Goal: Task Accomplishment & Management: Manage account settings

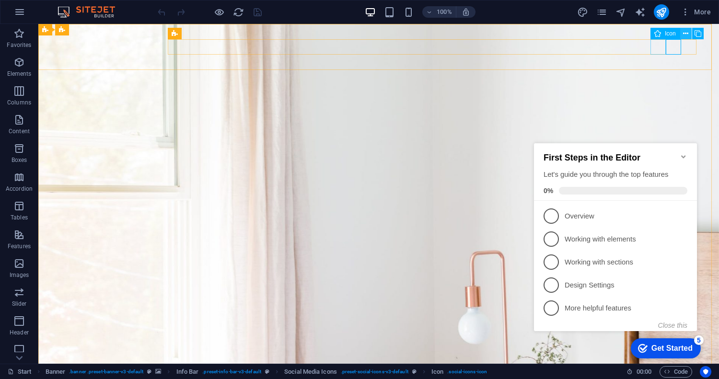
click at [686, 34] on icon at bounding box center [685, 34] width 5 height 10
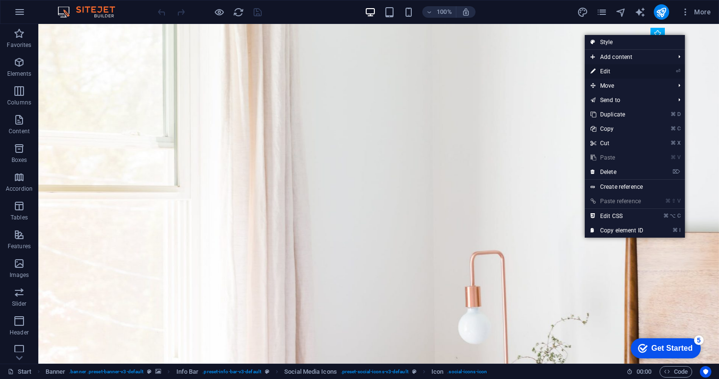
click at [609, 70] on link "⏎ Edit" at bounding box center [617, 71] width 64 height 14
select select "xMidYMid"
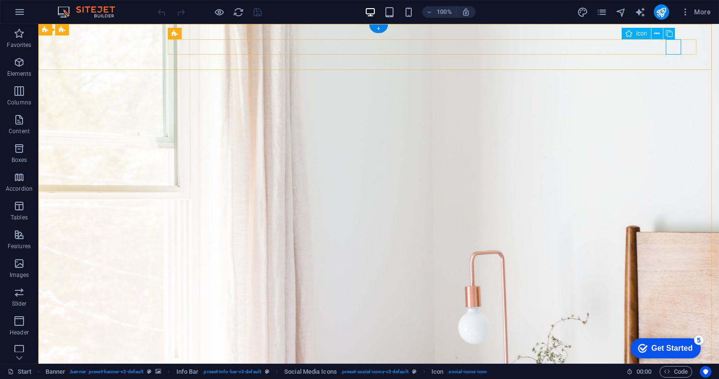
click at [659, 32] on icon at bounding box center [656, 34] width 5 height 10
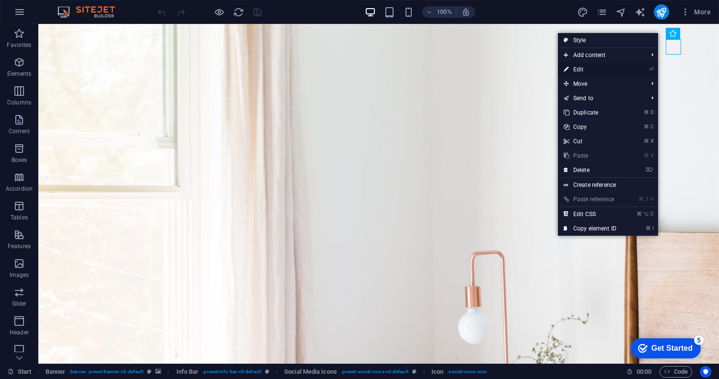
drag, startPoint x: 579, startPoint y: 70, endPoint x: 372, endPoint y: 46, distance: 208.5
click at [579, 70] on link "⏎ Edit" at bounding box center [590, 69] width 64 height 14
select select "xMidYMid"
select select "px"
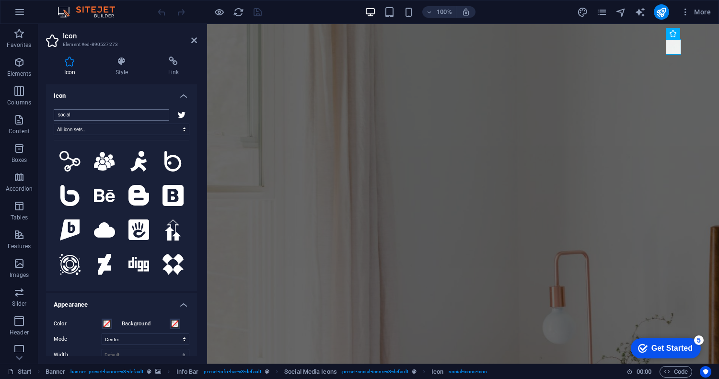
click at [85, 113] on input "social" at bounding box center [112, 115] width 116 height 12
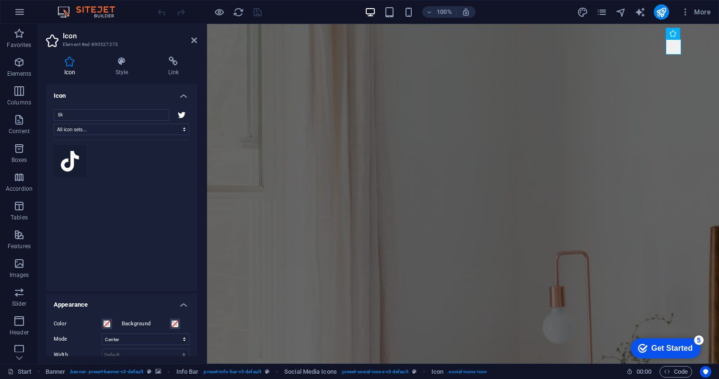
type input "tik"
click at [73, 164] on icon at bounding box center [70, 161] width 18 height 21
click at [257, 11] on icon "save" at bounding box center [257, 12] width 11 height 11
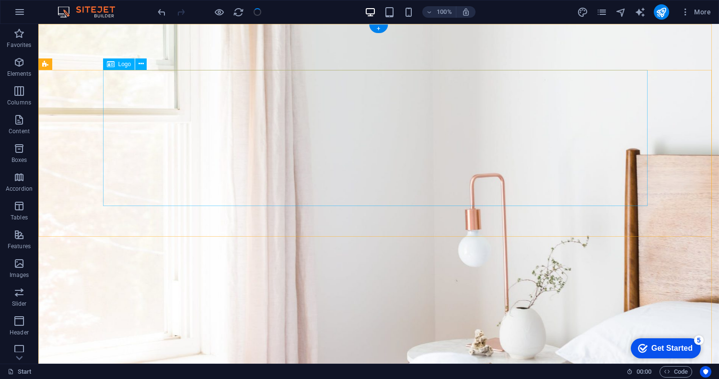
scroll to position [78, 0]
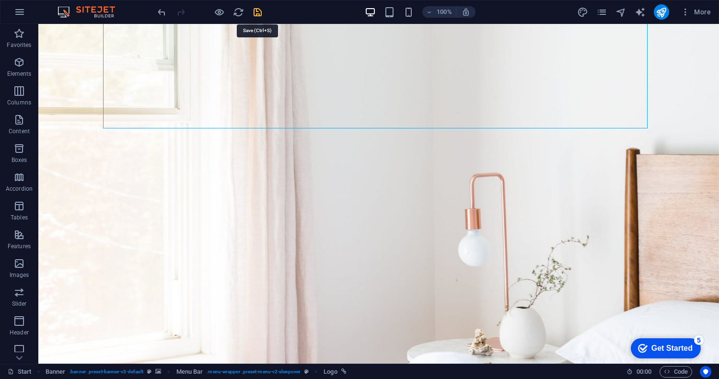
click at [255, 12] on icon "save" at bounding box center [257, 12] width 11 height 11
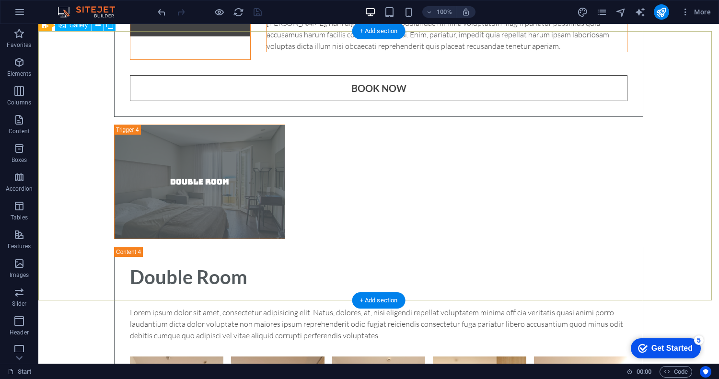
scroll to position [2745, 0]
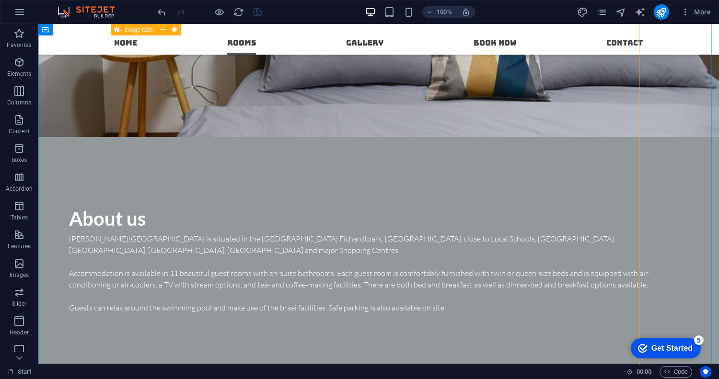
scroll to position [1967, 0]
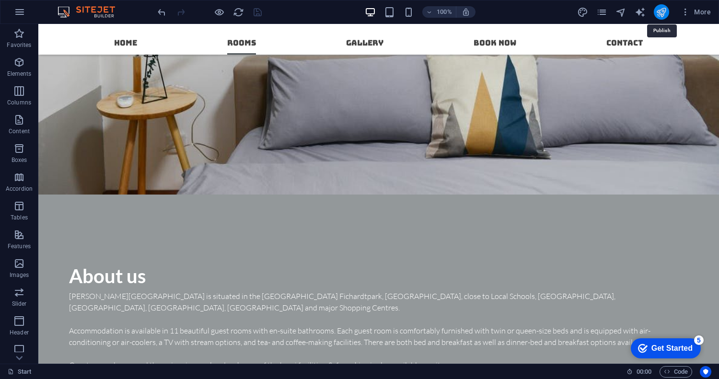
click at [665, 11] on icon "publish" at bounding box center [661, 12] width 11 height 11
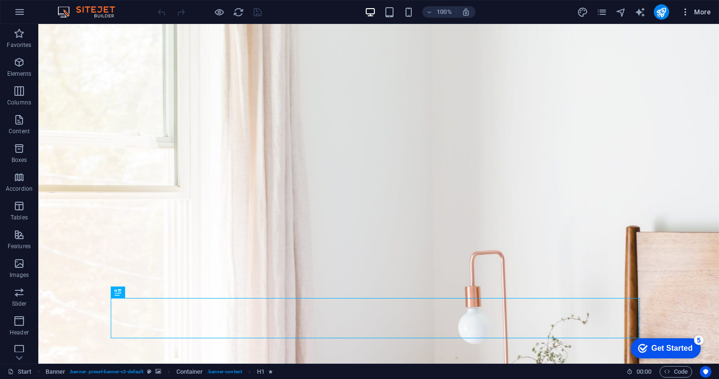
click at [694, 11] on span "More" at bounding box center [696, 12] width 30 height 10
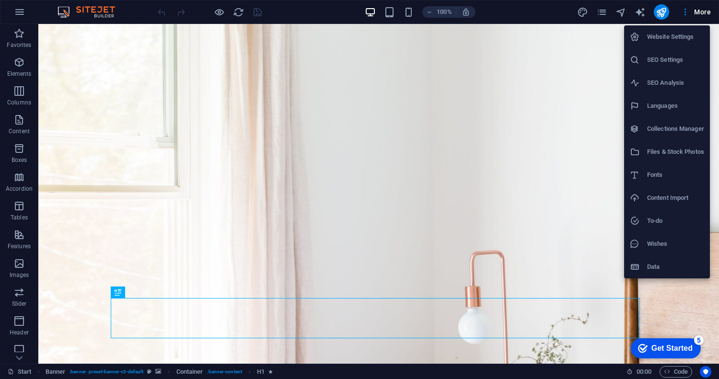
click at [640, 11] on div at bounding box center [359, 189] width 719 height 379
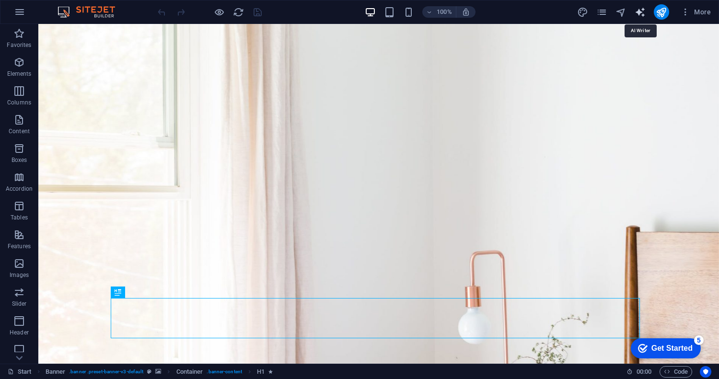
click at [640, 13] on icon "text_generator" at bounding box center [640, 12] width 11 height 11
select select "English"
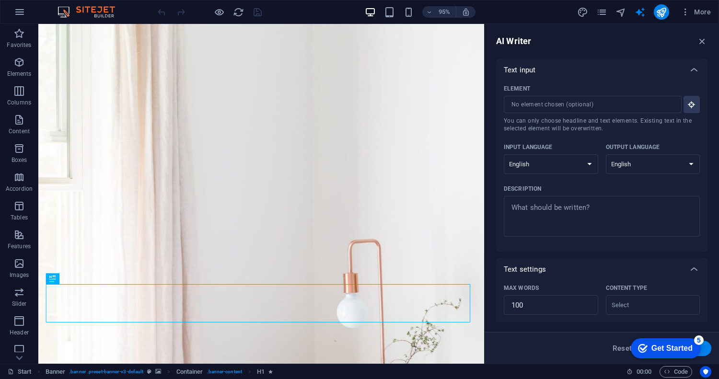
click at [632, 12] on div "More" at bounding box center [646, 11] width 138 height 15
click at [635, 12] on icon "text_generator" at bounding box center [640, 12] width 11 height 11
click at [618, 14] on icon "navigator" at bounding box center [621, 12] width 11 height 11
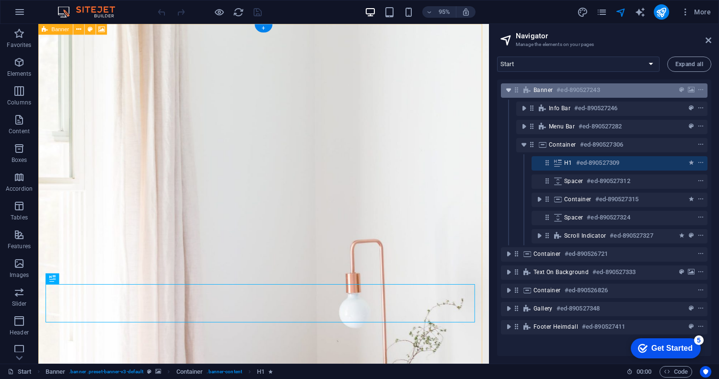
click at [507, 91] on icon "toggle-expand" at bounding box center [509, 90] width 10 height 10
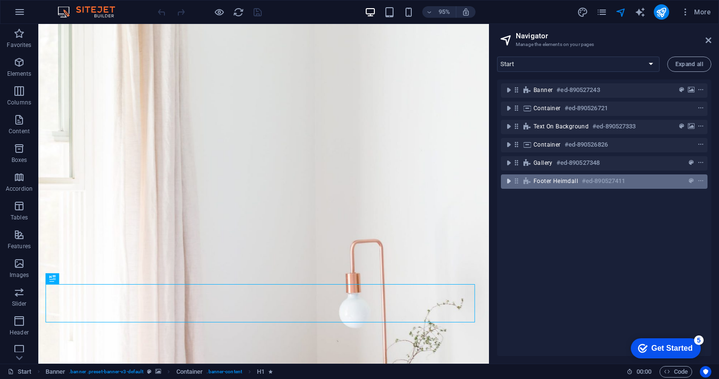
click at [510, 183] on icon "toggle-expand" at bounding box center [509, 181] width 10 height 10
click at [508, 184] on icon "toggle-expand" at bounding box center [509, 181] width 10 height 10
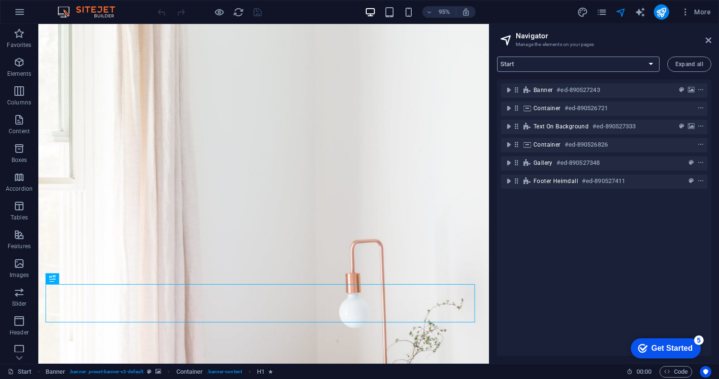
click at [619, 63] on select "Start Subpage Legal Notice Privacy" at bounding box center [578, 64] width 163 height 15
click at [497, 57] on select "Start Subpage Legal Notice Privacy" at bounding box center [578, 64] width 163 height 15
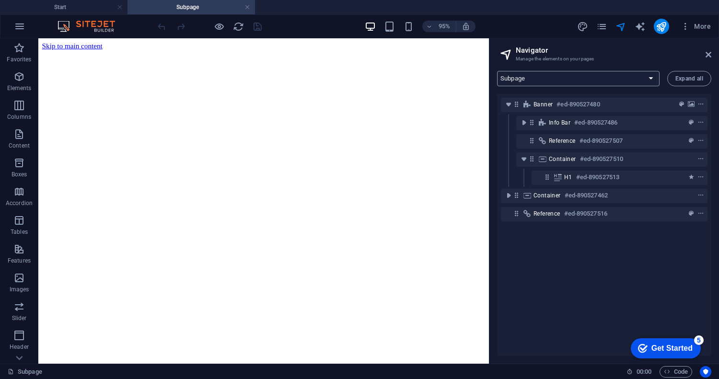
click at [528, 84] on select "Start Subpage Legal Notice Privacy" at bounding box center [578, 78] width 163 height 15
click at [497, 71] on select "Start Subpage Legal Notice Privacy" at bounding box center [578, 78] width 163 height 15
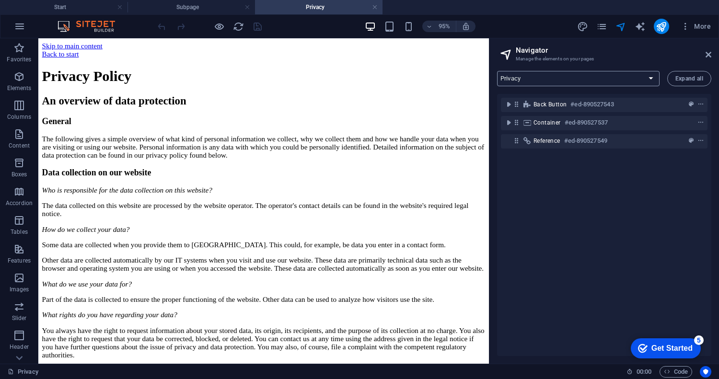
click at [554, 78] on select "Start Subpage Legal Notice Privacy" at bounding box center [578, 78] width 163 height 15
select select "16802989-en"
click at [497, 71] on select "Start Subpage Legal Notice Privacy" at bounding box center [578, 78] width 163 height 15
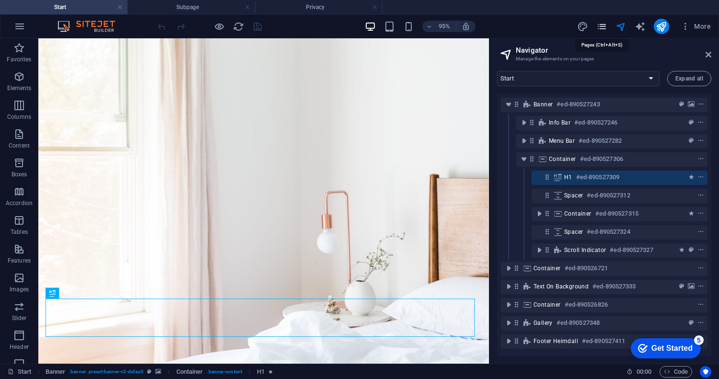
click at [602, 28] on icon "pages" at bounding box center [601, 26] width 11 height 11
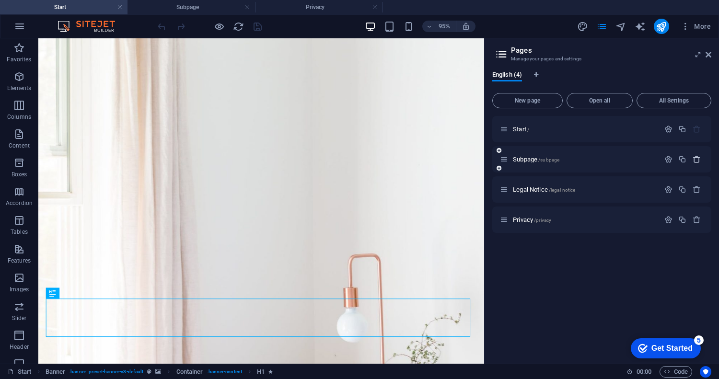
click at [697, 159] on icon "button" at bounding box center [697, 159] width 8 height 8
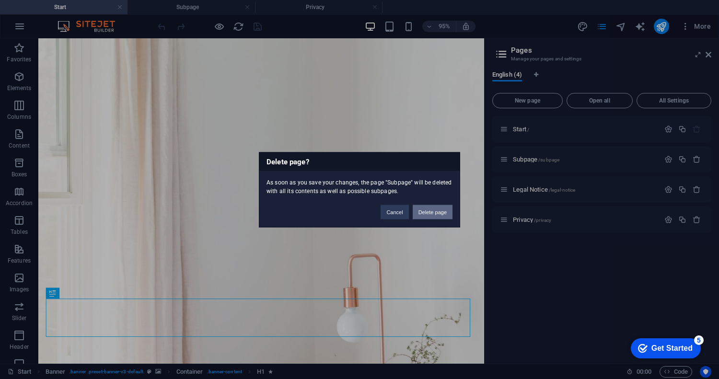
click at [430, 213] on button "Delete page" at bounding box center [433, 212] width 40 height 14
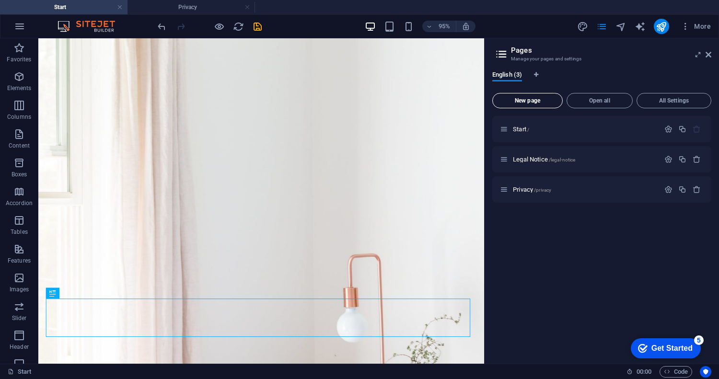
click at [520, 103] on span "New page" at bounding box center [528, 101] width 62 height 6
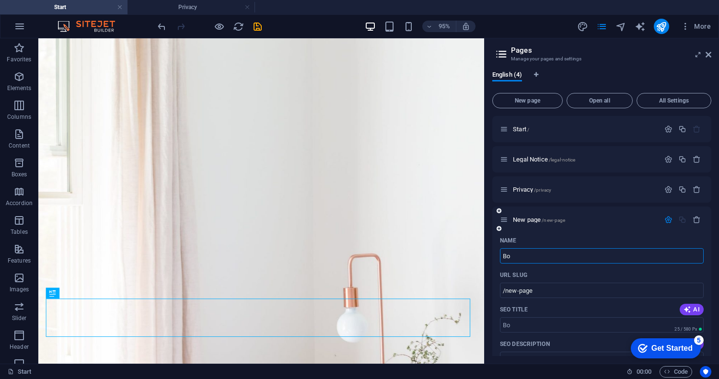
type input "Bo"
type input "/bo"
type input "Book"
type input "/book"
type input "Co"
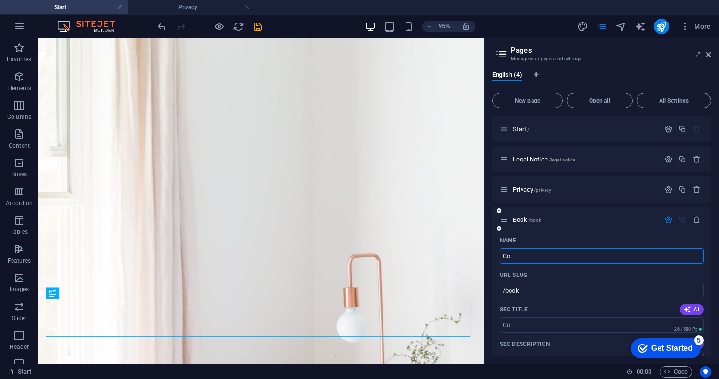
type input "/co"
type input "Conta"
type input "/conta"
type input "Contac"
type input "/contac"
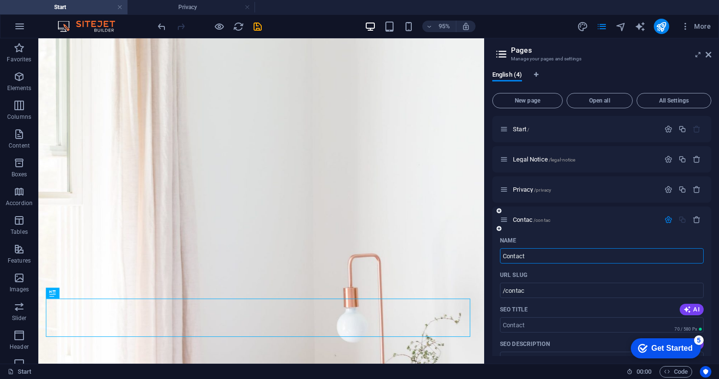
type input "Contact"
type input "/contact"
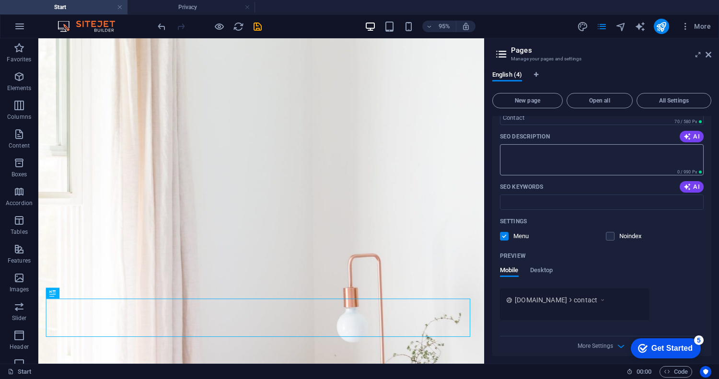
scroll to position [215, 0]
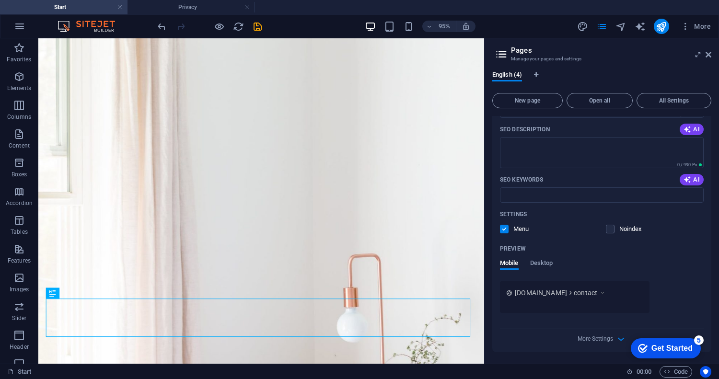
type input "Contact"
click at [503, 229] on label at bounding box center [504, 229] width 9 height 9
click at [0, 0] on input "checkbox" at bounding box center [0, 0] width 0 height 0
click at [503, 229] on label at bounding box center [504, 229] width 9 height 9
click at [0, 0] on input "checkbox" at bounding box center [0, 0] width 0 height 0
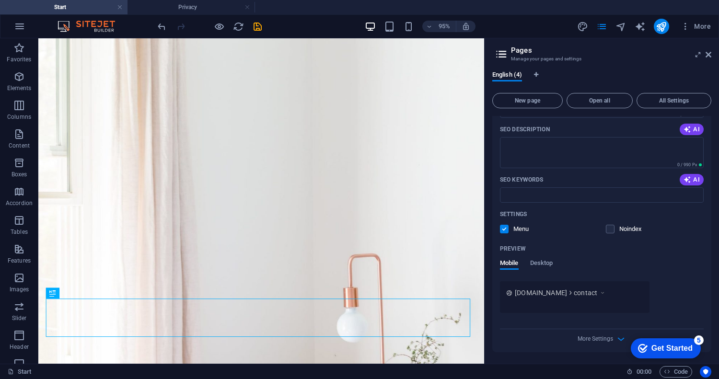
scroll to position [14, 0]
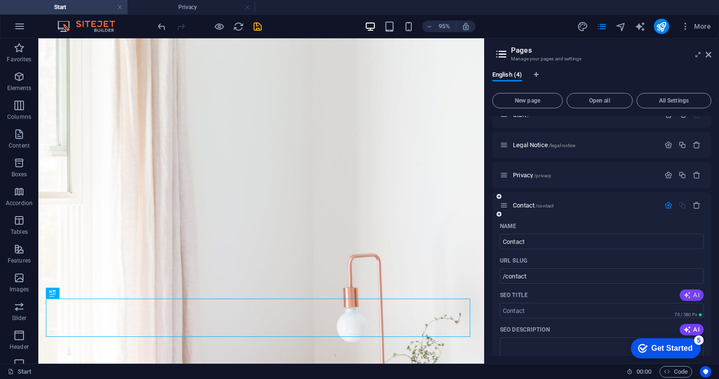
click at [693, 294] on span "AI" at bounding box center [692, 295] width 16 height 8
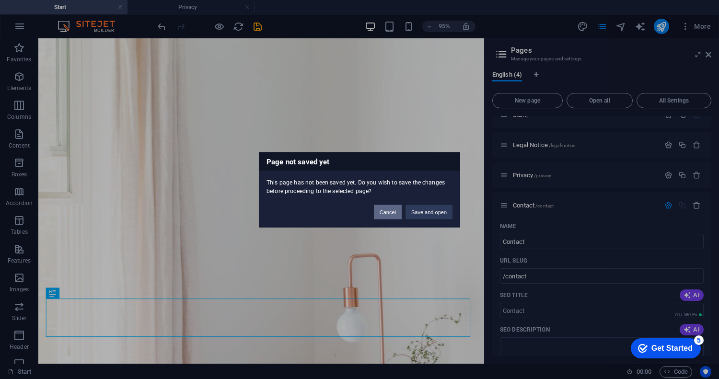
click at [392, 213] on button "Cancel" at bounding box center [388, 212] width 28 height 14
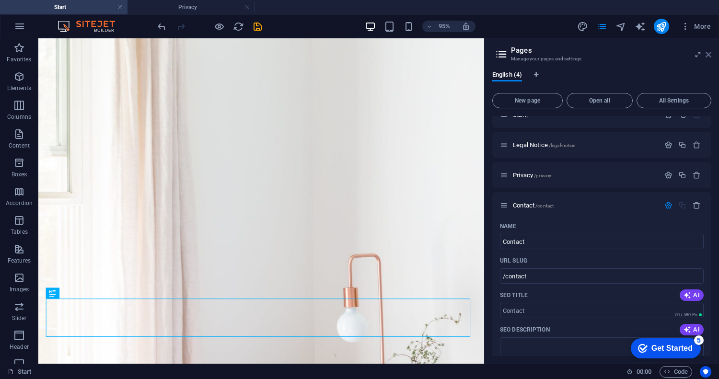
drag, startPoint x: 709, startPoint y: 56, endPoint x: 458, endPoint y: 19, distance: 253.4
click at [709, 56] on icon at bounding box center [709, 55] width 6 height 8
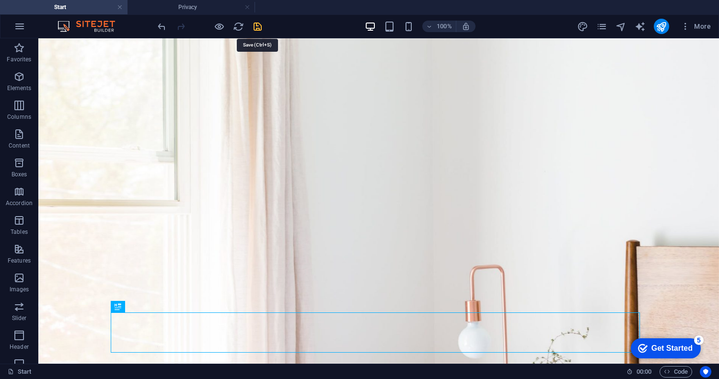
click at [254, 23] on icon "save" at bounding box center [257, 26] width 11 height 11
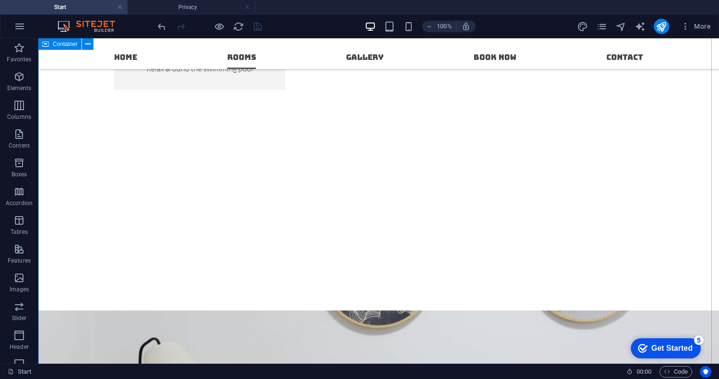
scroll to position [1294, 0]
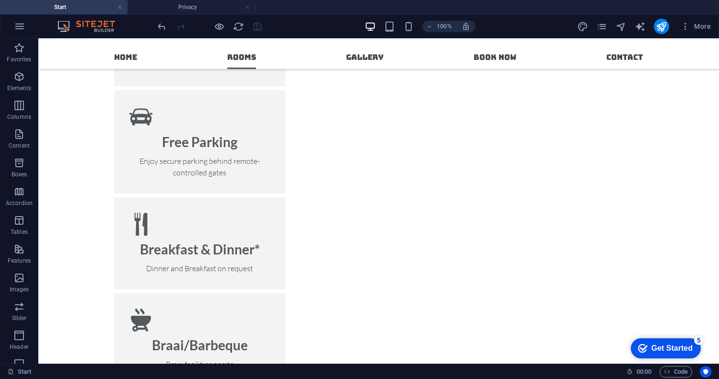
click at [676, 346] on div "Get Started" at bounding box center [671, 348] width 41 height 9
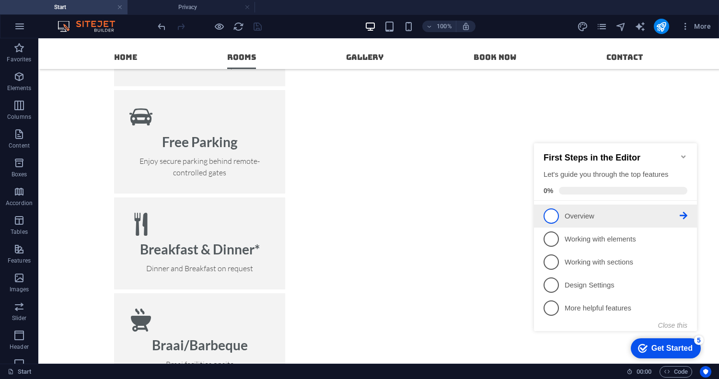
click at [557, 213] on span "1" at bounding box center [551, 216] width 15 height 15
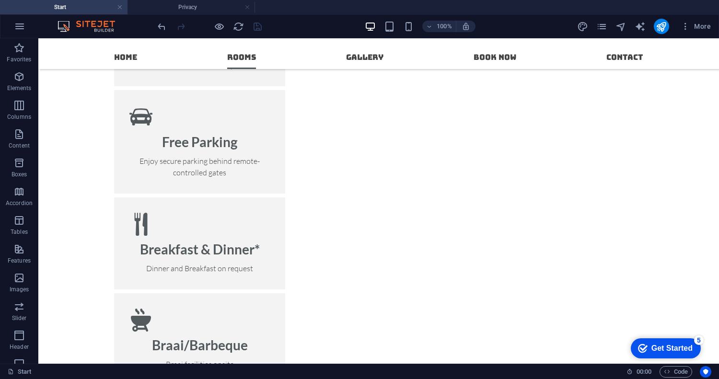
click at [671, 344] on div "Get Started" at bounding box center [671, 348] width 41 height 9
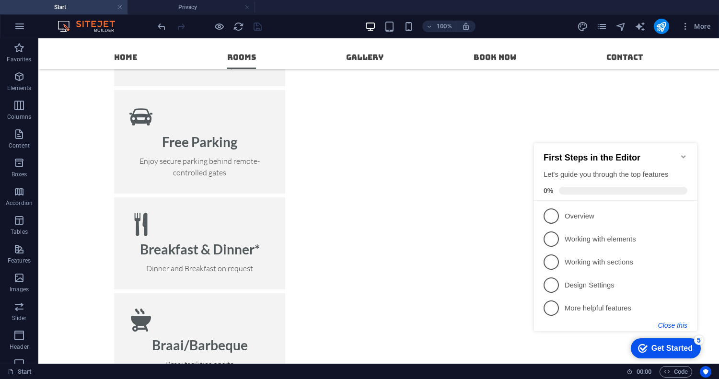
click at [669, 322] on button "Close this" at bounding box center [672, 326] width 29 height 8
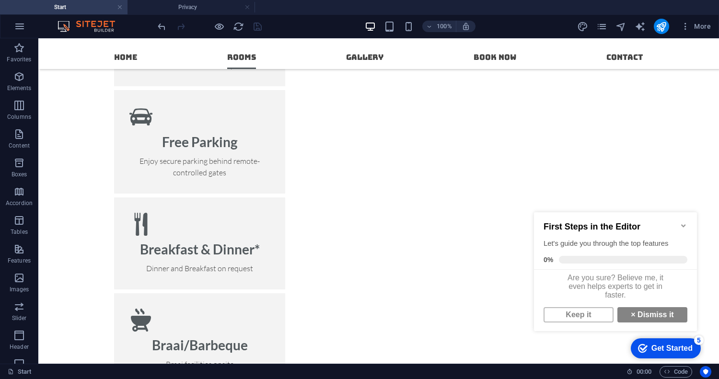
scroll to position [6, 0]
click at [640, 316] on link "× Dismiss it" at bounding box center [652, 314] width 70 height 15
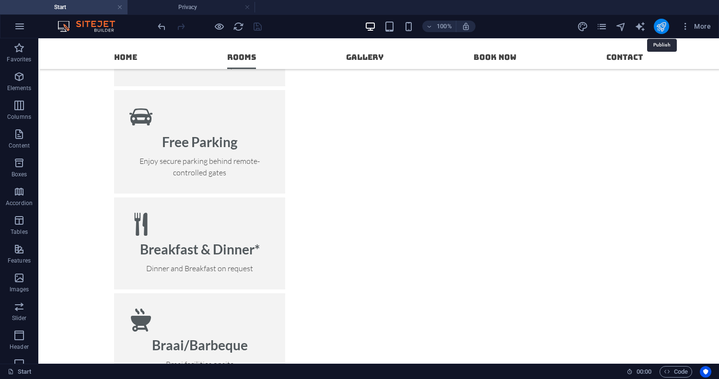
click at [659, 26] on icon "publish" at bounding box center [661, 26] width 11 height 11
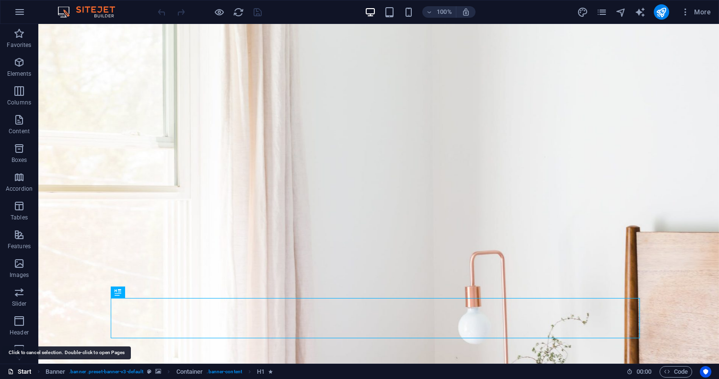
click at [24, 371] on link "Start" at bounding box center [20, 372] width 24 height 12
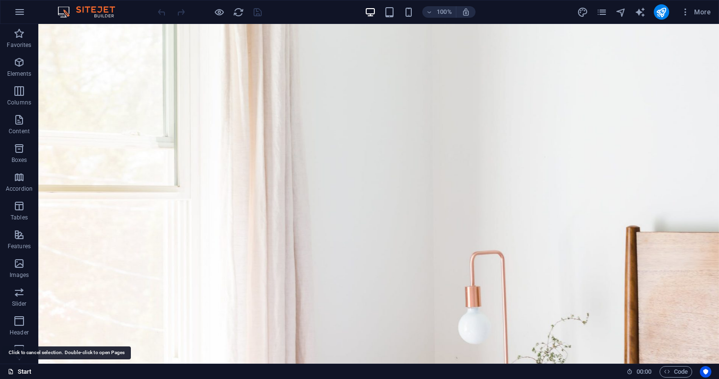
click at [24, 372] on link "Start" at bounding box center [20, 372] width 24 height 12
click at [21, 36] on icon at bounding box center [18, 29] width 13 height 13
click at [27, 370] on link "Start" at bounding box center [20, 372] width 24 height 12
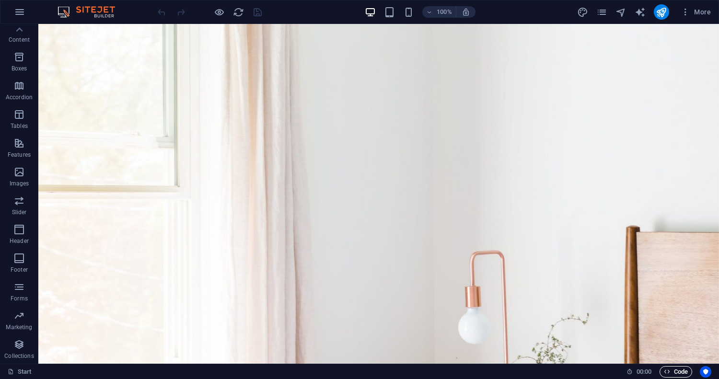
click at [674, 368] on span "Code" at bounding box center [676, 372] width 24 height 12
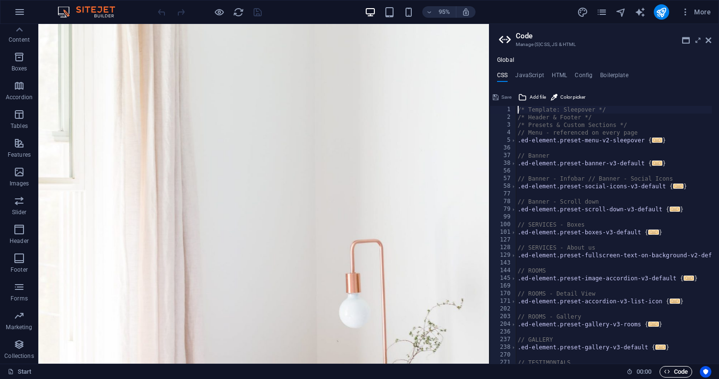
click at [674, 368] on span "Code" at bounding box center [676, 372] width 24 height 12
click at [681, 371] on span "Code" at bounding box center [676, 372] width 24 height 12
click at [707, 37] on icon at bounding box center [709, 40] width 6 height 8
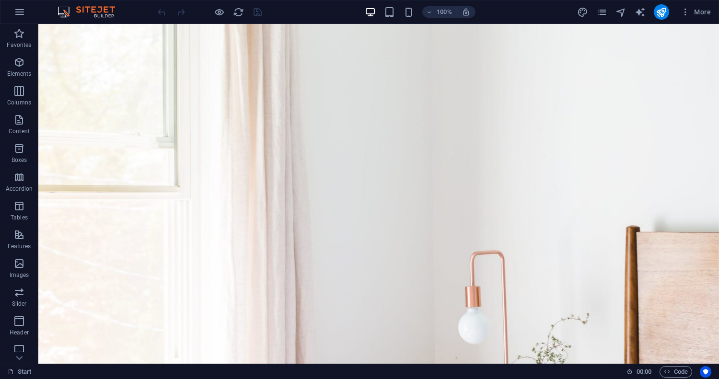
click at [90, 12] on img at bounding box center [91, 12] width 72 height 12
click at [22, 14] on icon "button" at bounding box center [20, 12] width 12 height 12
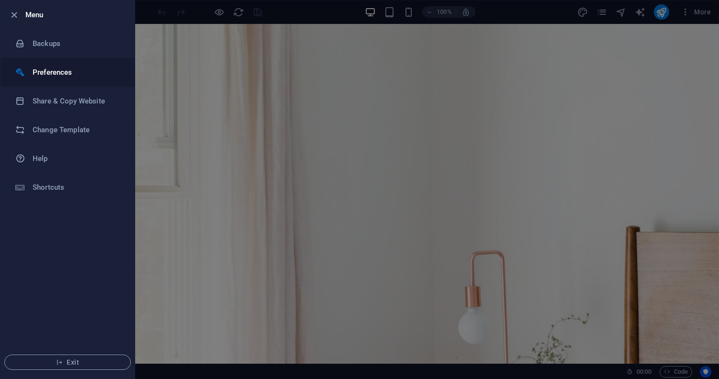
click at [65, 73] on h6 "Preferences" at bounding box center [77, 73] width 89 height 12
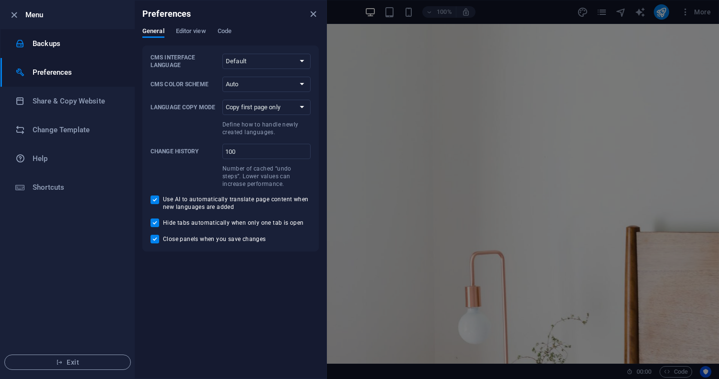
click at [57, 45] on h6 "Backups" at bounding box center [77, 44] width 89 height 12
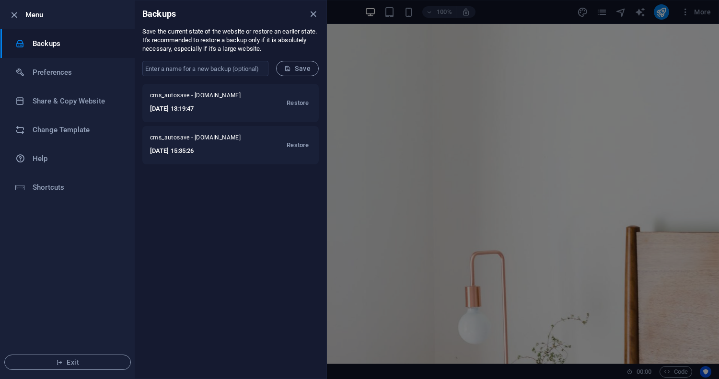
click at [647, 101] on div at bounding box center [359, 189] width 719 height 379
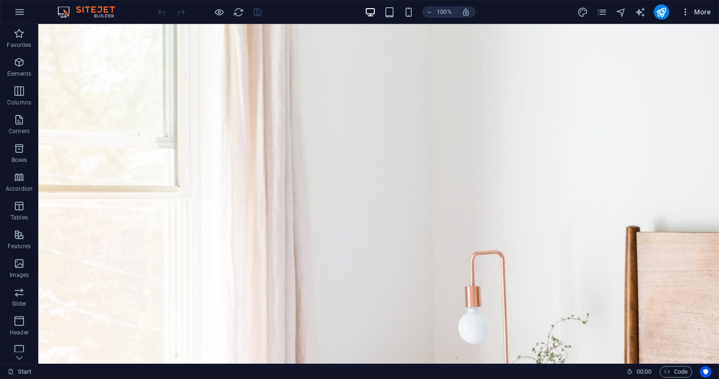
click at [706, 14] on span "More" at bounding box center [696, 12] width 30 height 10
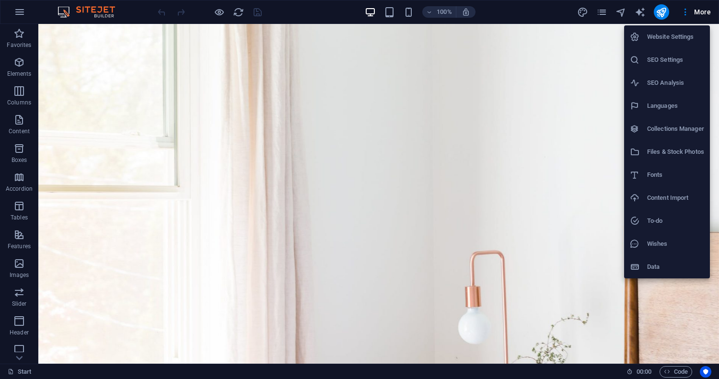
click at [399, 15] on div at bounding box center [359, 189] width 719 height 379
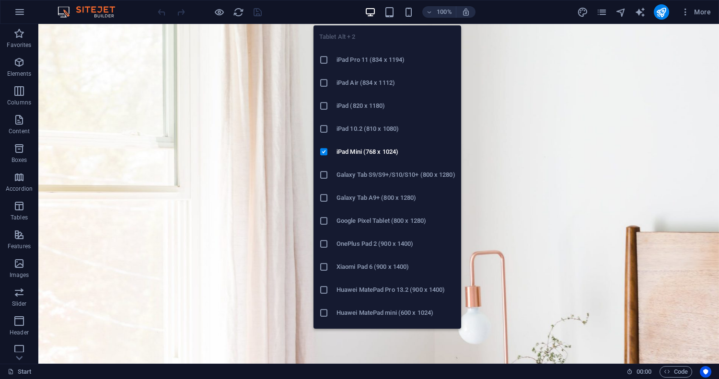
click at [388, 14] on icon "button" at bounding box center [389, 12] width 11 height 11
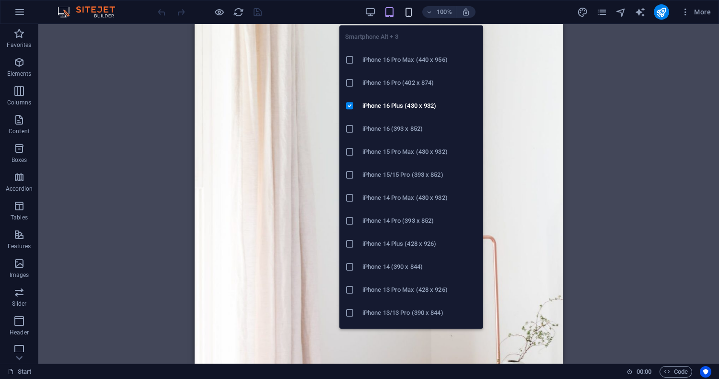
click at [405, 12] on icon "button" at bounding box center [408, 12] width 11 height 11
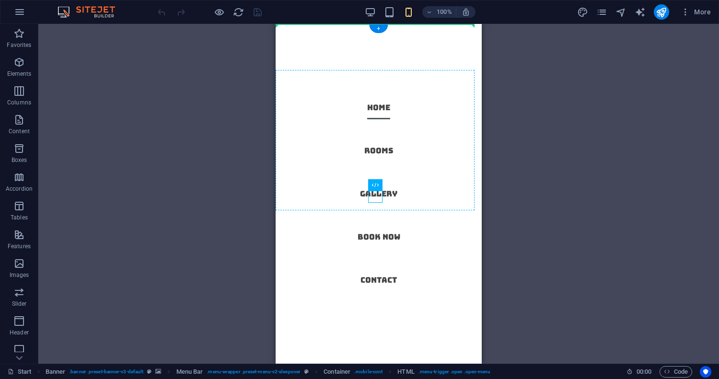
drag, startPoint x: 384, startPoint y: 203, endPoint x: 441, endPoint y: 213, distance: 56.9
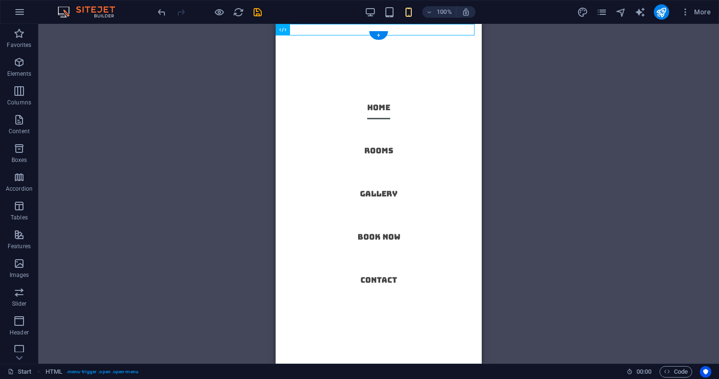
click at [410, 135] on nav "Home Rooms Gallery Book now Contact" at bounding box center [379, 194] width 206 height 340
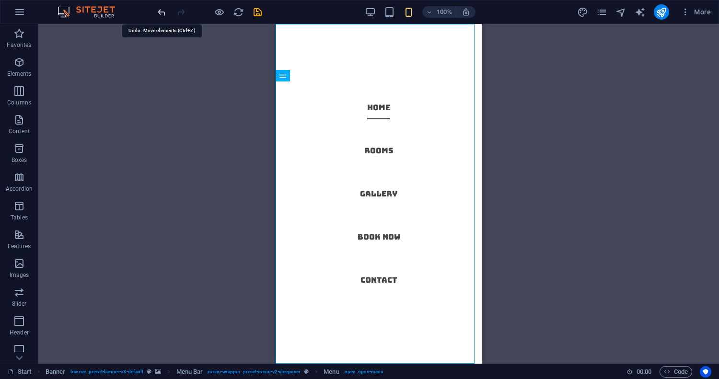
click at [166, 15] on icon "undo" at bounding box center [161, 12] width 11 height 11
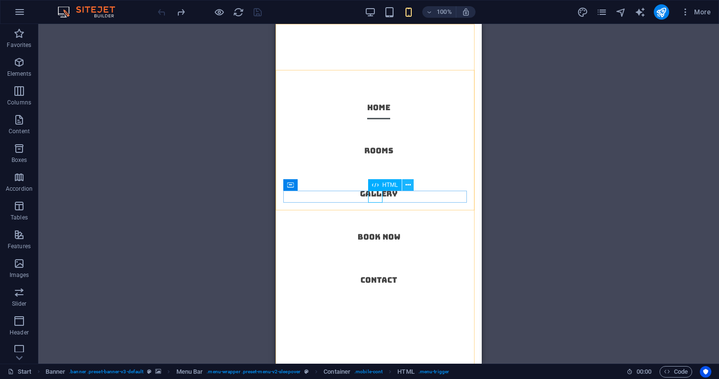
click at [407, 183] on icon at bounding box center [408, 185] width 5 height 10
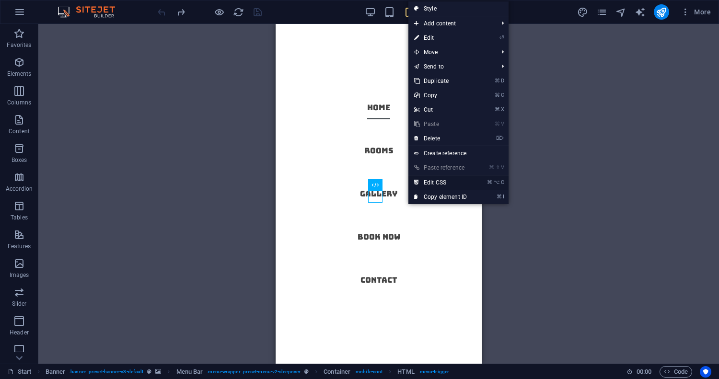
click at [443, 181] on link "⌘ ⌥ C Edit CSS" at bounding box center [440, 182] width 64 height 14
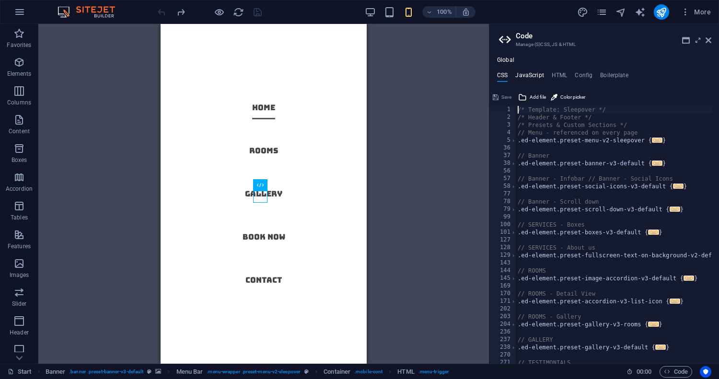
click at [536, 79] on h4 "JavaScript" at bounding box center [529, 77] width 28 height 11
type textarea "/* JS for preset "Menu V2" */"
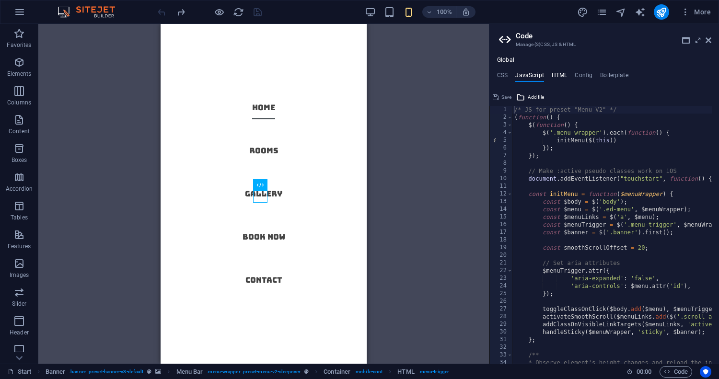
click at [565, 77] on h4 "HTML" at bounding box center [560, 77] width 16 height 11
type textarea "<a href="#main-content" class="wv-link-content button">Skip to main content</a>"
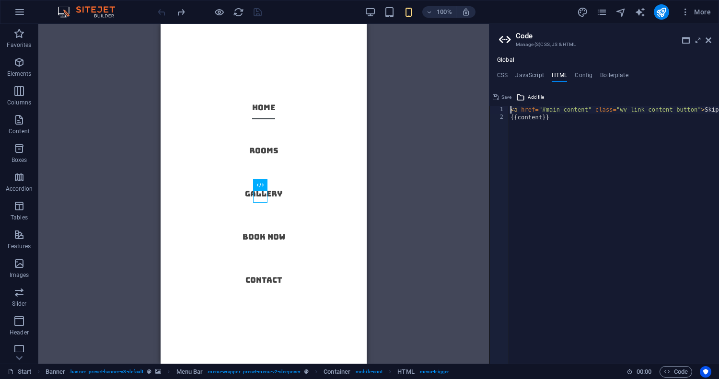
click at [713, 40] on aside "Code Manage (S)CSS, JS & HTML Global CSS JavaScript HTML Config Boilerplate /* …" at bounding box center [604, 194] width 230 height 340
click at [258, 186] on icon at bounding box center [260, 185] width 7 height 12
click at [258, 183] on icon at bounding box center [260, 185] width 7 height 12
click at [291, 185] on icon at bounding box center [293, 185] width 5 height 10
click at [289, 184] on button at bounding box center [293, 185] width 12 height 12
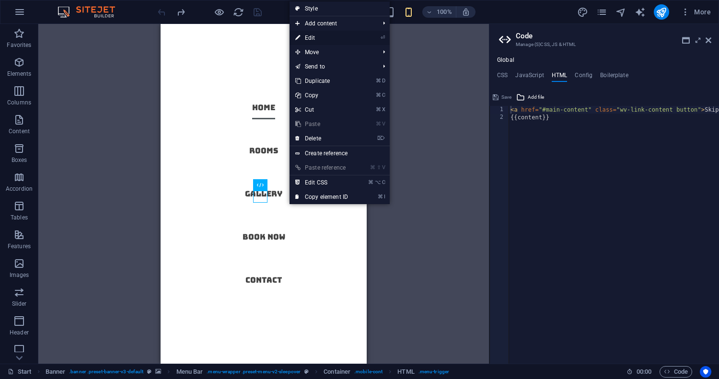
click at [335, 37] on link "⏎ Edit" at bounding box center [322, 38] width 64 height 14
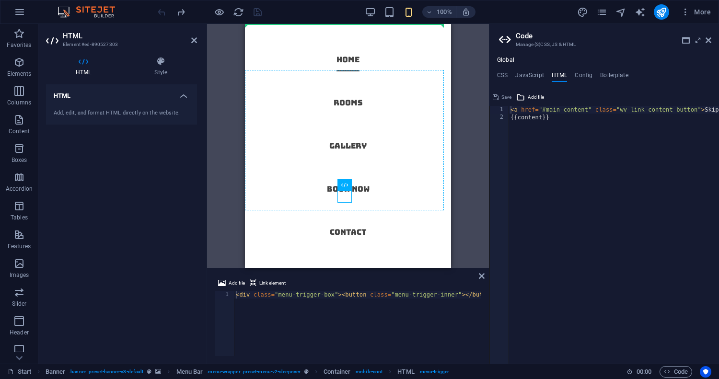
drag, startPoint x: 343, startPoint y: 193, endPoint x: 406, endPoint y: 194, distance: 62.8
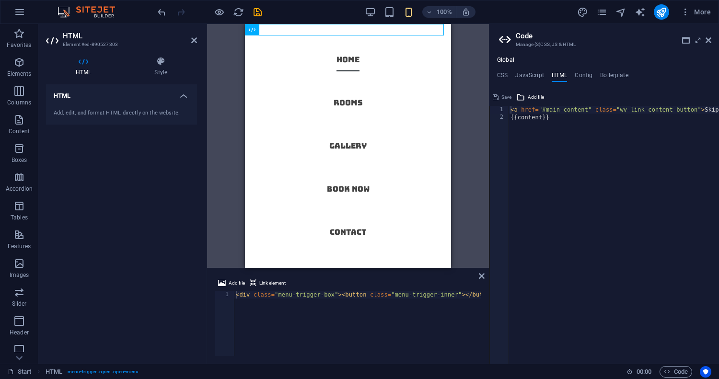
click at [387, 181] on nav "Home Rooms Gallery Book now Contact" at bounding box center [348, 146] width 206 height 244
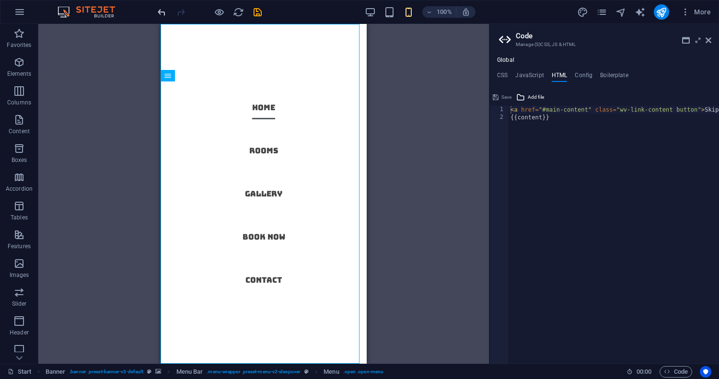
click at [166, 11] on icon "undo" at bounding box center [161, 12] width 11 height 11
click at [166, 11] on div at bounding box center [209, 11] width 107 height 15
click at [686, 15] on icon "button" at bounding box center [686, 12] width 10 height 10
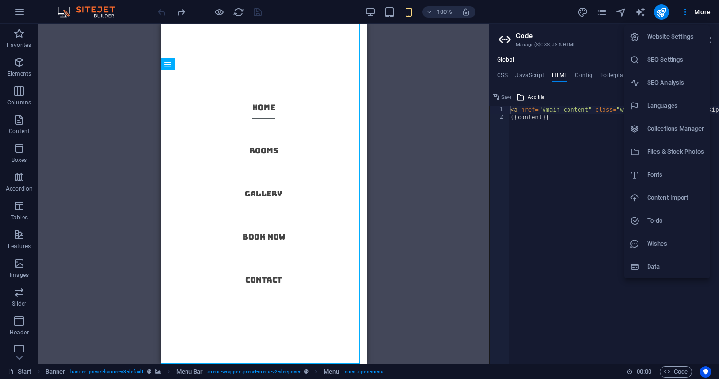
click at [675, 32] on h6 "Website Settings" at bounding box center [675, 37] width 57 height 12
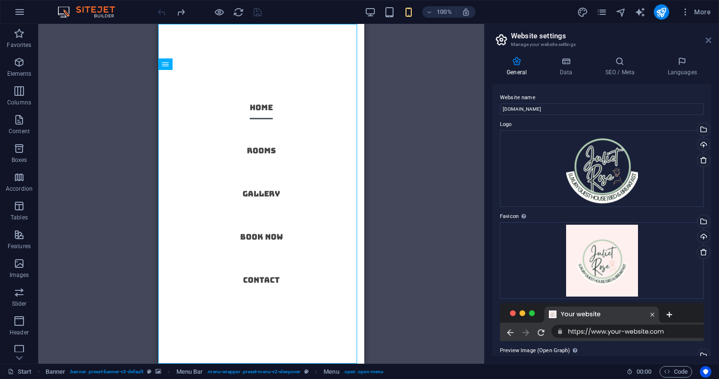
click at [710, 42] on icon at bounding box center [709, 40] width 6 height 8
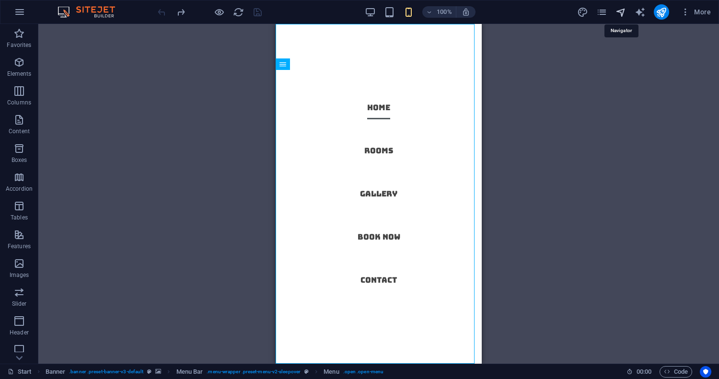
click at [620, 16] on icon "navigator" at bounding box center [621, 12] width 11 height 11
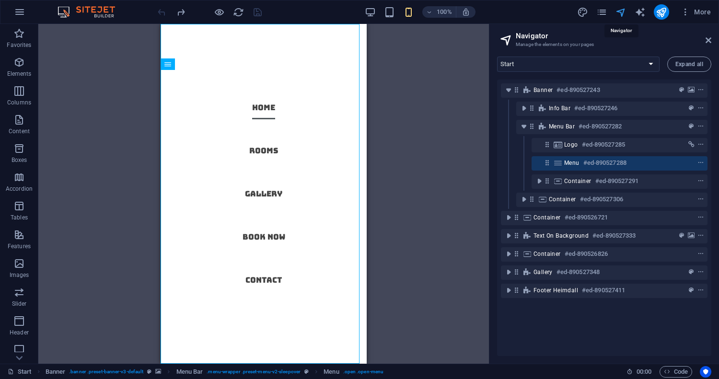
click at [620, 16] on icon "navigator" at bounding box center [621, 12] width 11 height 11
click at [711, 37] on icon at bounding box center [709, 40] width 6 height 8
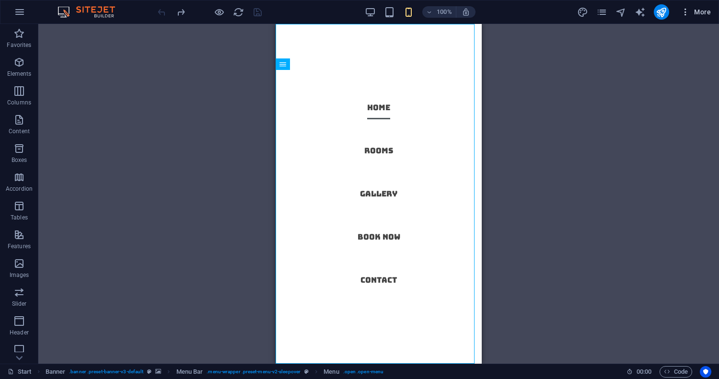
click at [700, 15] on span "More" at bounding box center [696, 12] width 30 height 10
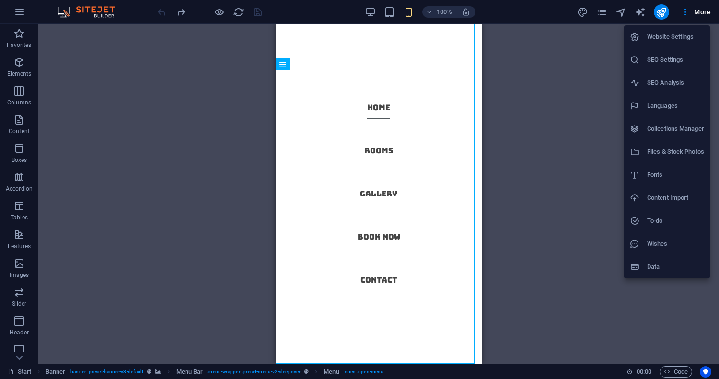
click at [19, 14] on div at bounding box center [359, 189] width 719 height 379
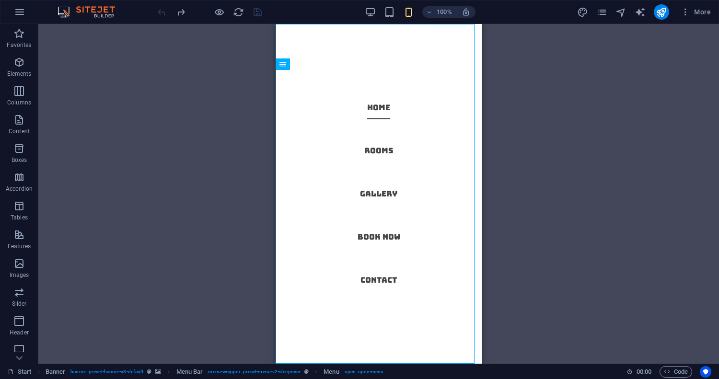
click at [21, 11] on icon "button" at bounding box center [20, 12] width 12 height 12
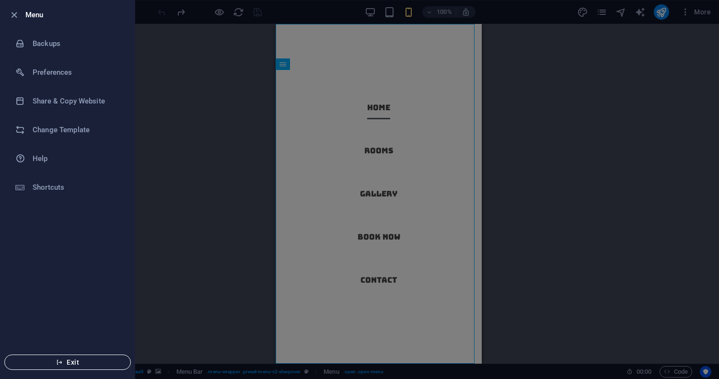
click at [80, 362] on span "Exit" at bounding box center [67, 363] width 110 height 8
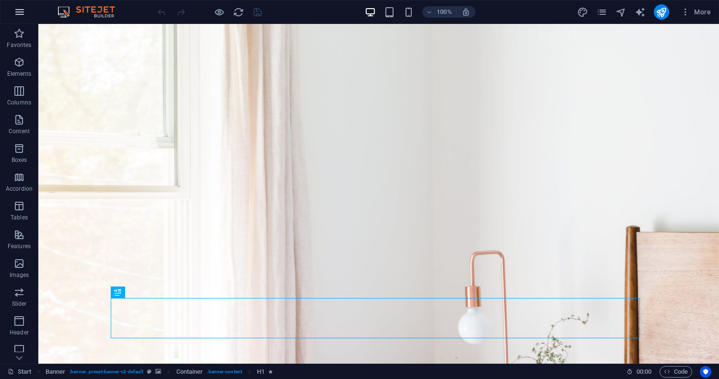
click at [19, 15] on icon "button" at bounding box center [20, 12] width 12 height 12
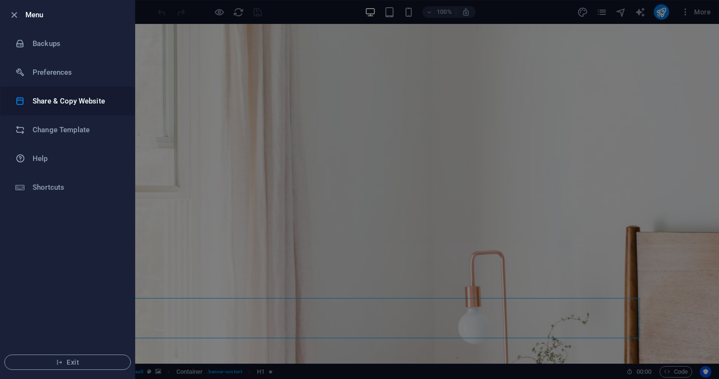
click at [59, 98] on h6 "Share & Copy Website" at bounding box center [77, 101] width 89 height 12
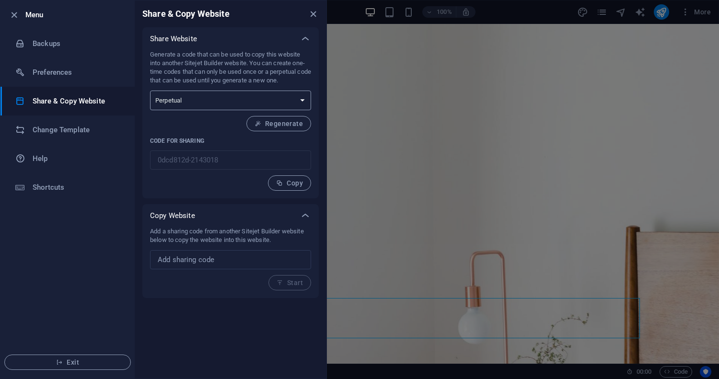
click at [177, 94] on select "One-time Perpetual" at bounding box center [230, 101] width 161 height 20
click at [150, 91] on select "One-time Perpetual" at bounding box center [230, 101] width 161 height 20
click at [418, 162] on div at bounding box center [359, 189] width 719 height 379
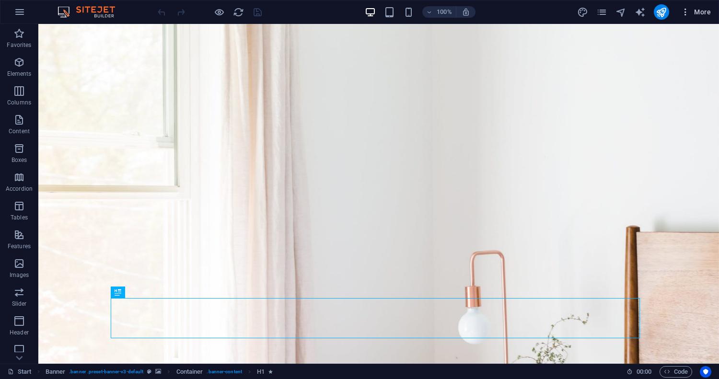
click at [700, 8] on span "More" at bounding box center [696, 12] width 30 height 10
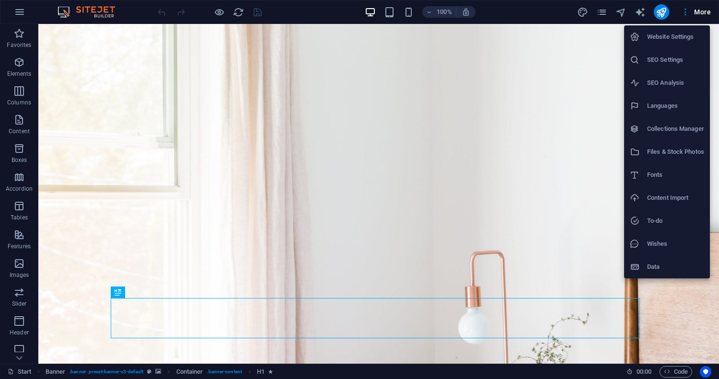
click at [659, 266] on h6 "Data" at bounding box center [675, 267] width 57 height 12
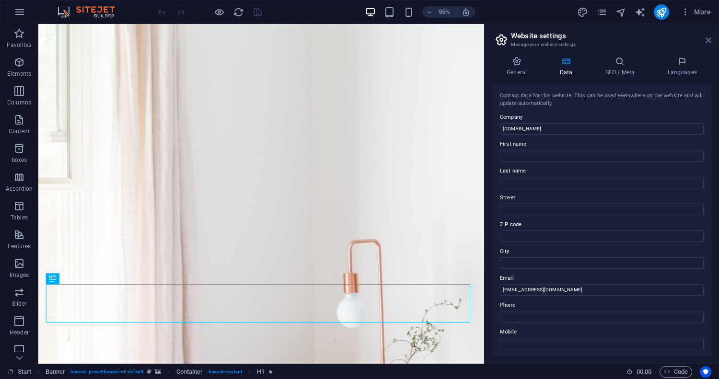
click at [709, 37] on icon at bounding box center [709, 40] width 6 height 8
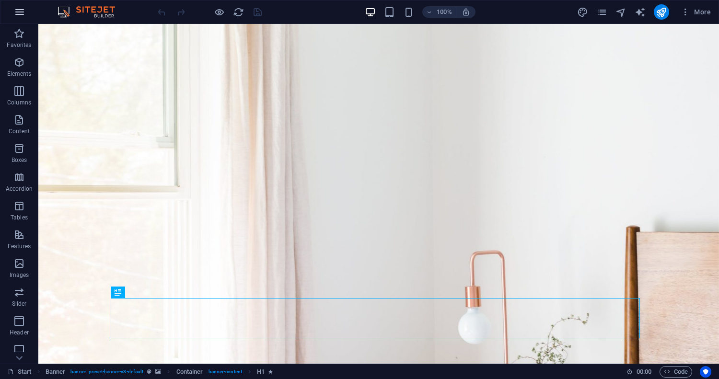
click at [23, 12] on icon "button" at bounding box center [20, 12] width 12 height 12
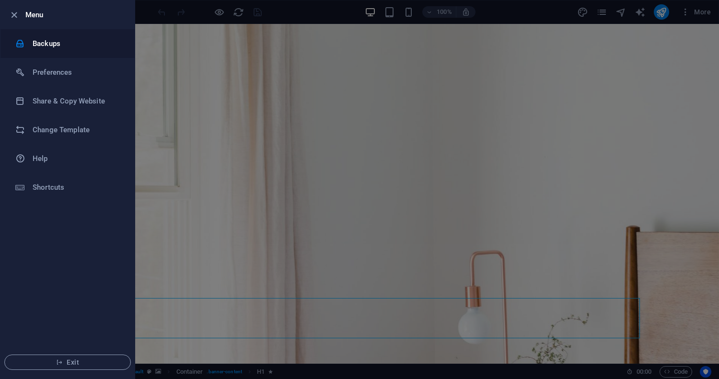
click at [47, 41] on h6 "Backups" at bounding box center [77, 44] width 89 height 12
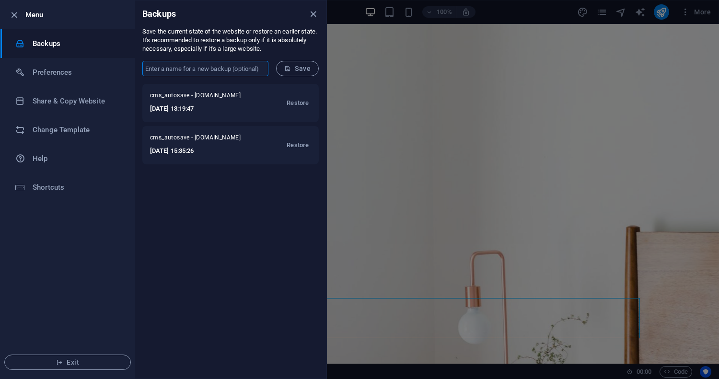
click at [232, 71] on input "text" at bounding box center [205, 68] width 126 height 15
click at [155, 227] on div "cms_autosave - julietrose.co.za 2025-09-02 13:19:47 Restore cms_autosave - juli…" at bounding box center [231, 231] width 192 height 295
click at [63, 69] on h6 "Preferences" at bounding box center [77, 73] width 89 height 12
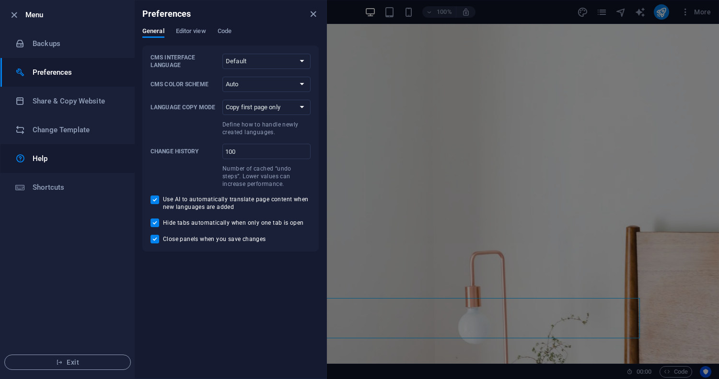
click at [40, 156] on h6 "Help" at bounding box center [77, 159] width 89 height 12
click at [58, 188] on h6 "Shortcuts" at bounding box center [77, 188] width 89 height 12
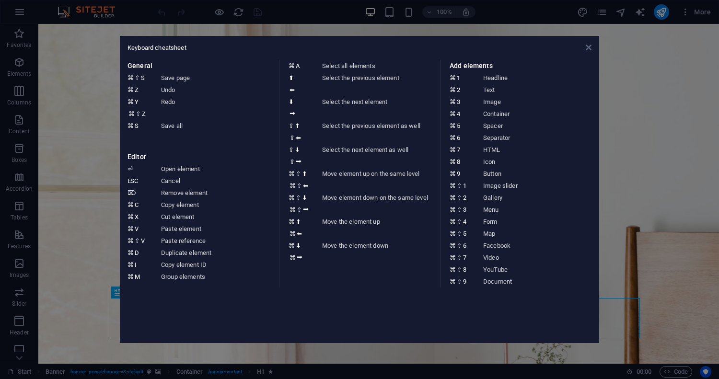
click at [590, 48] on icon at bounding box center [589, 48] width 6 height 8
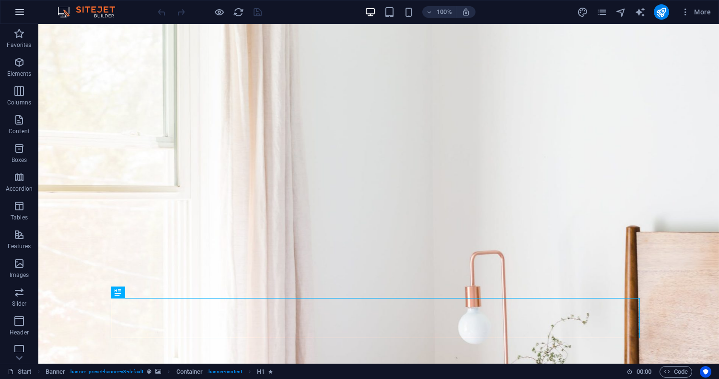
click at [21, 16] on icon "button" at bounding box center [20, 12] width 12 height 12
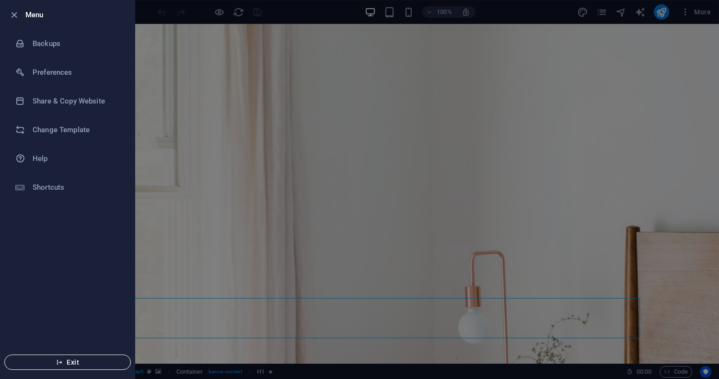
click at [80, 361] on span "Exit" at bounding box center [67, 363] width 110 height 8
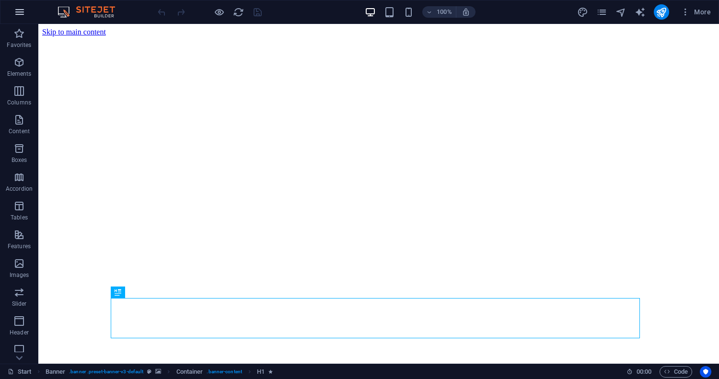
click at [24, 14] on icon "button" at bounding box center [20, 12] width 12 height 12
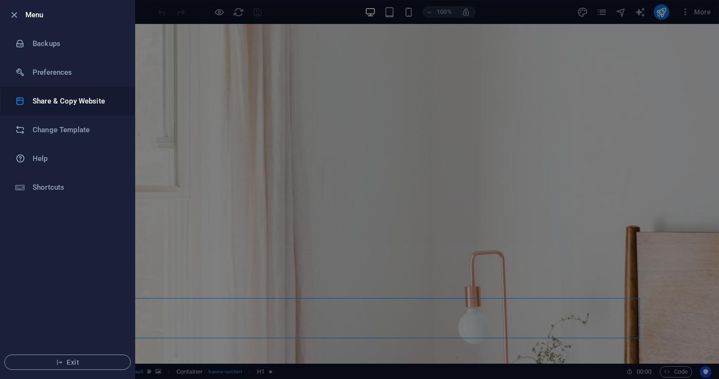
click at [70, 97] on h6 "Share & Copy Website" at bounding box center [77, 101] width 89 height 12
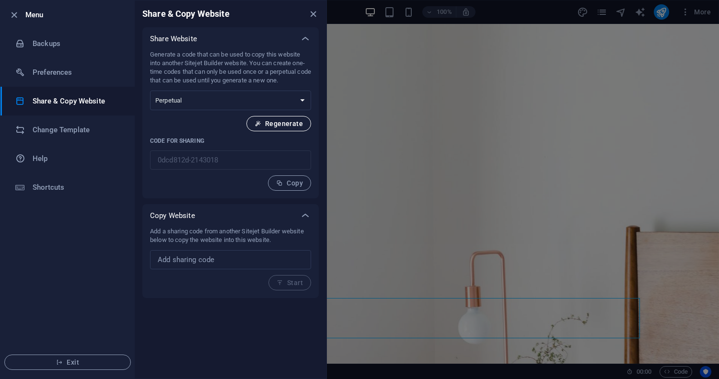
click at [265, 122] on span "Regenerate" at bounding box center [279, 124] width 48 height 8
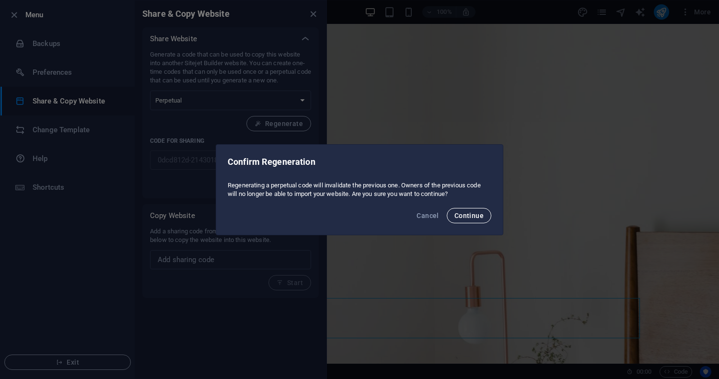
click at [461, 217] on span "Continue" at bounding box center [468, 216] width 29 height 8
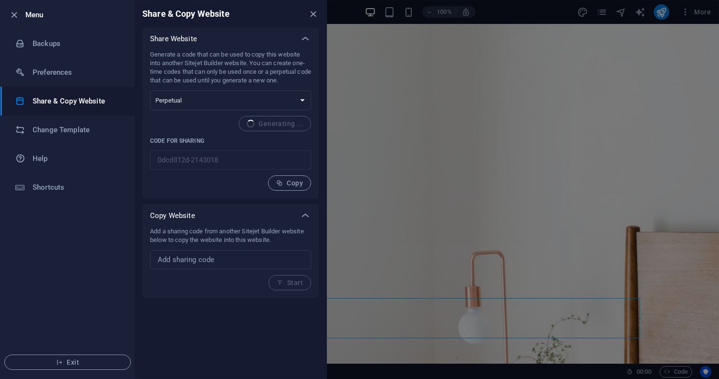
type input "99bfaf3d-2143018"
click at [291, 187] on button "Copy" at bounding box center [289, 182] width 43 height 15
click at [98, 363] on span "Exit" at bounding box center [67, 363] width 110 height 8
